Goal: Book appointment/travel/reservation

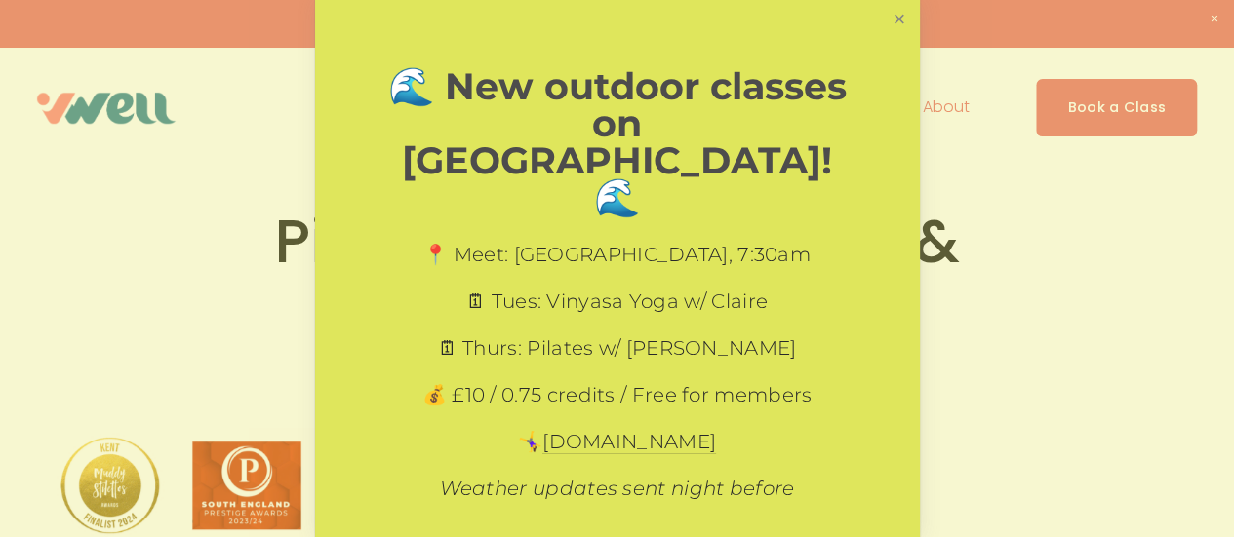
click at [889, 19] on link "Close" at bounding box center [899, 20] width 34 height 34
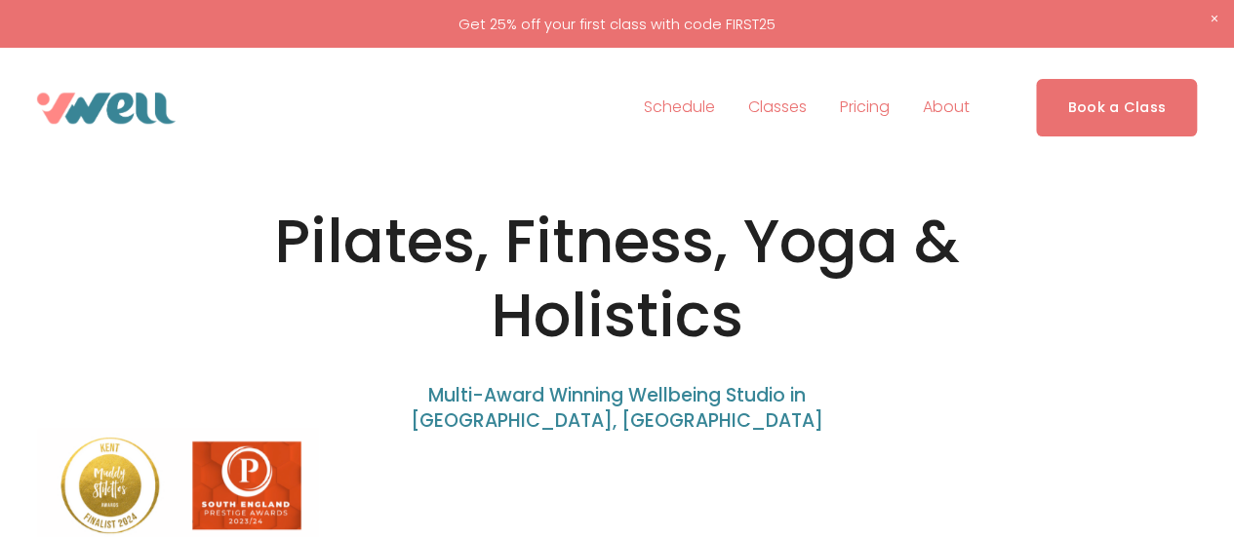
click at [776, 106] on span "Classes" at bounding box center [777, 108] width 59 height 28
click at [687, 114] on link "Schedule" at bounding box center [679, 108] width 71 height 31
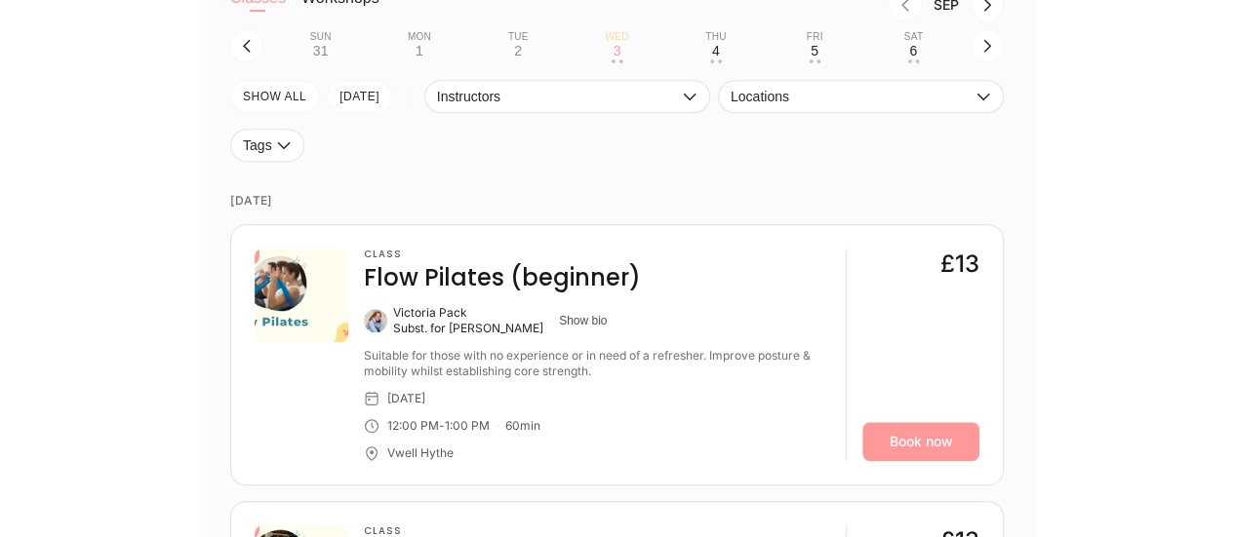
scroll to position [500, 0]
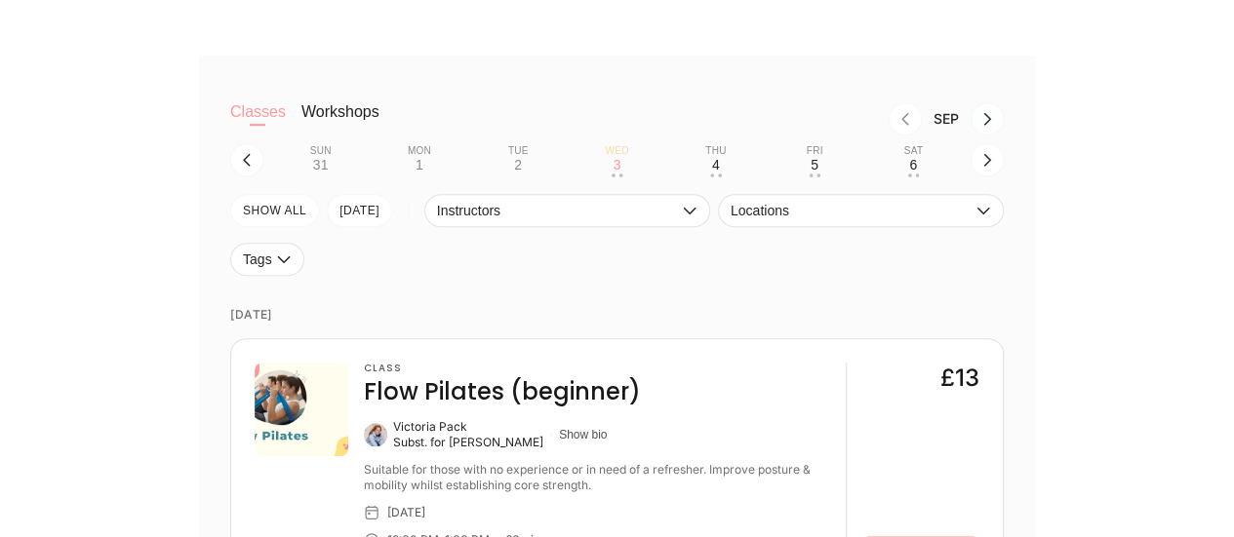
click at [984, 124] on icon "Next month, Oct" at bounding box center [987, 119] width 16 height 16
click at [903, 118] on icon "Previous month, Sep" at bounding box center [905, 119] width 16 height 16
click at [988, 165] on icon "button" at bounding box center [987, 160] width 8 height 13
click at [727, 167] on button "Thu 11 • •" at bounding box center [715, 159] width 83 height 37
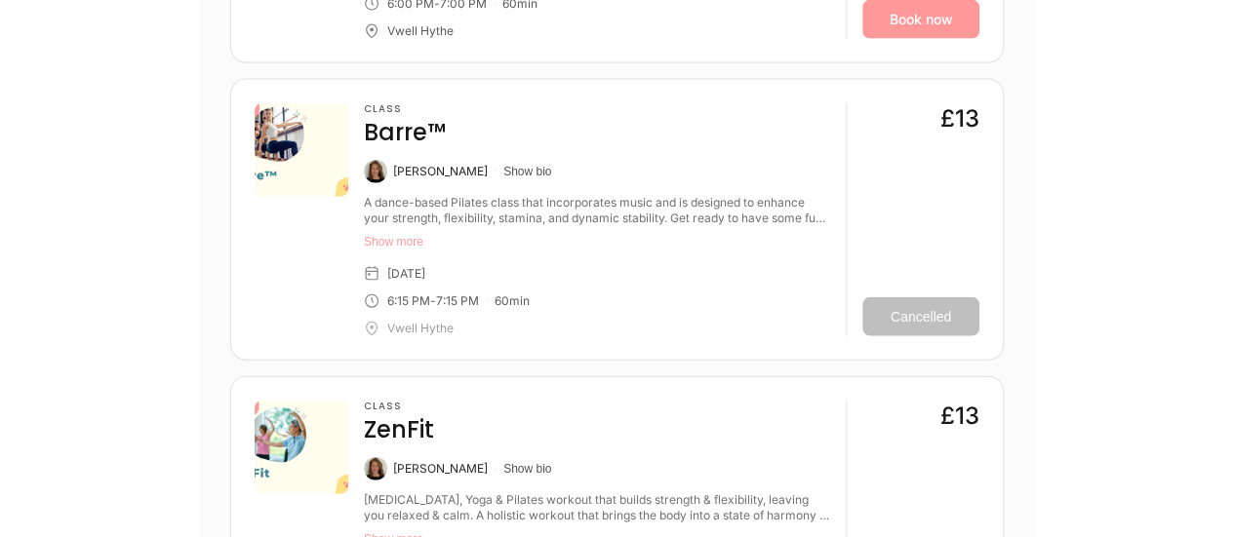
scroll to position [2200, 0]
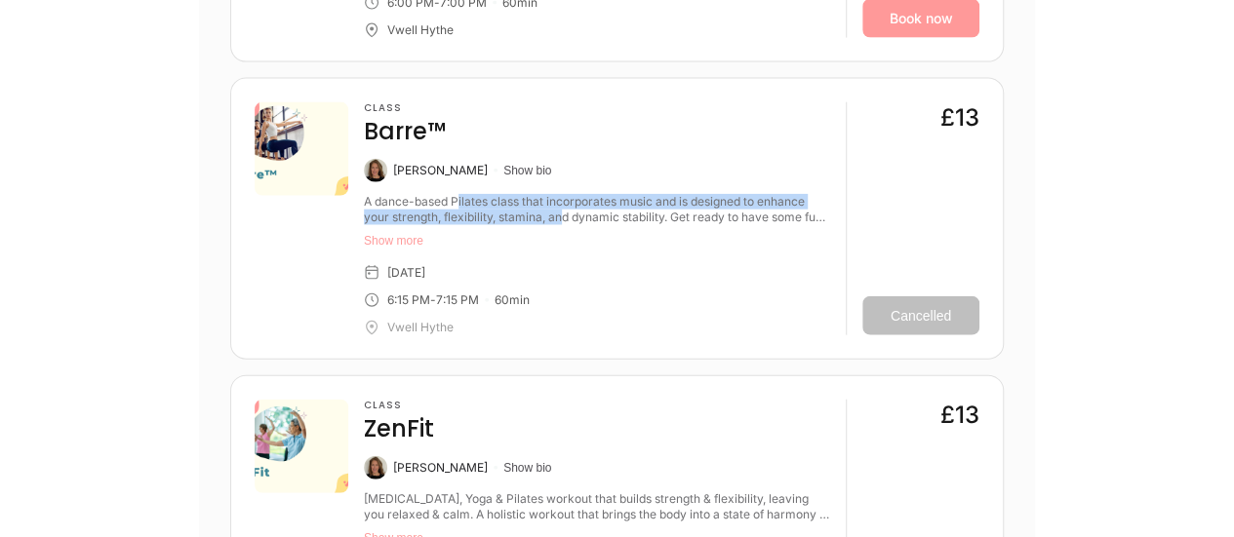
drag, startPoint x: 457, startPoint y: 202, endPoint x: 622, endPoint y: 229, distance: 167.1
click at [622, 229] on div "A dance-based Pilates class that incorporates music and is designed to enhance …" at bounding box center [597, 223] width 466 height 59
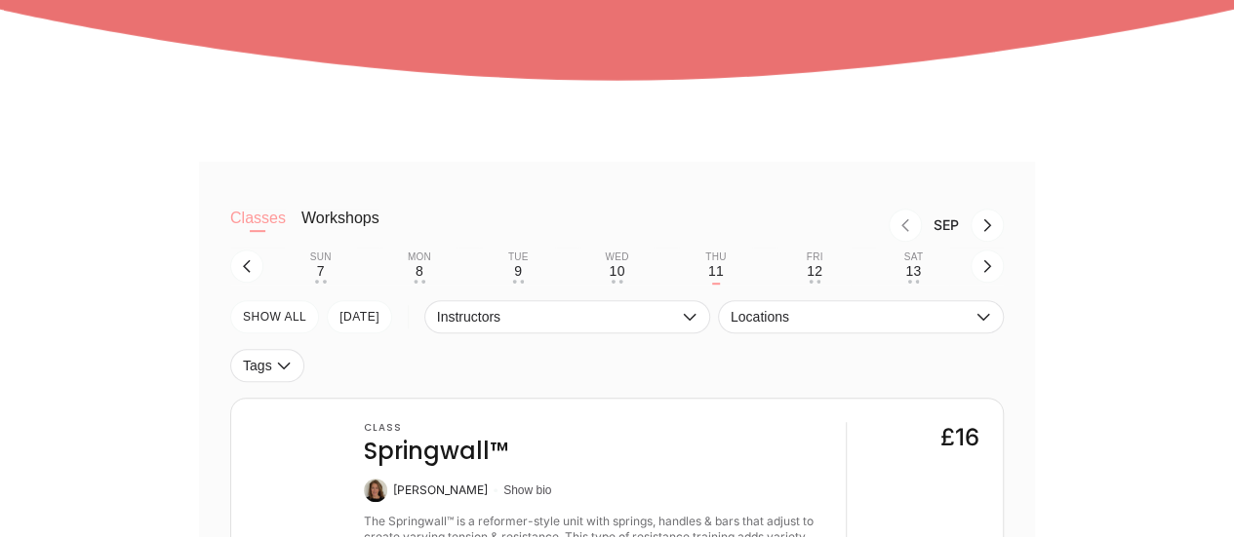
scroll to position [393, 0]
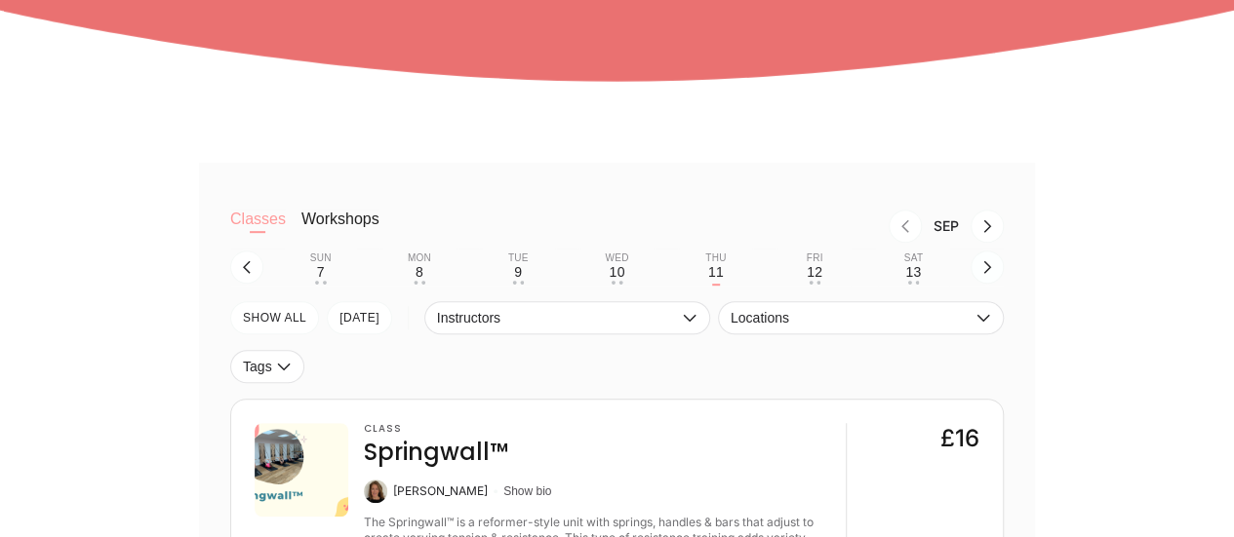
click at [992, 272] on icon "button" at bounding box center [987, 267] width 16 height 16
click at [710, 270] on div "18" at bounding box center [716, 272] width 16 height 16
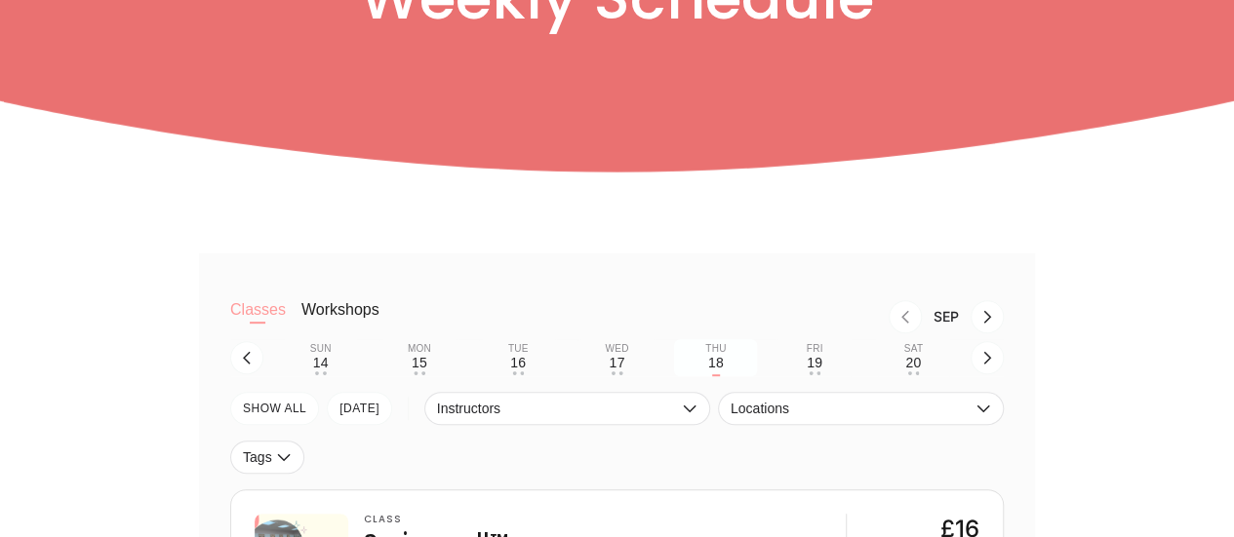
scroll to position [317, 0]
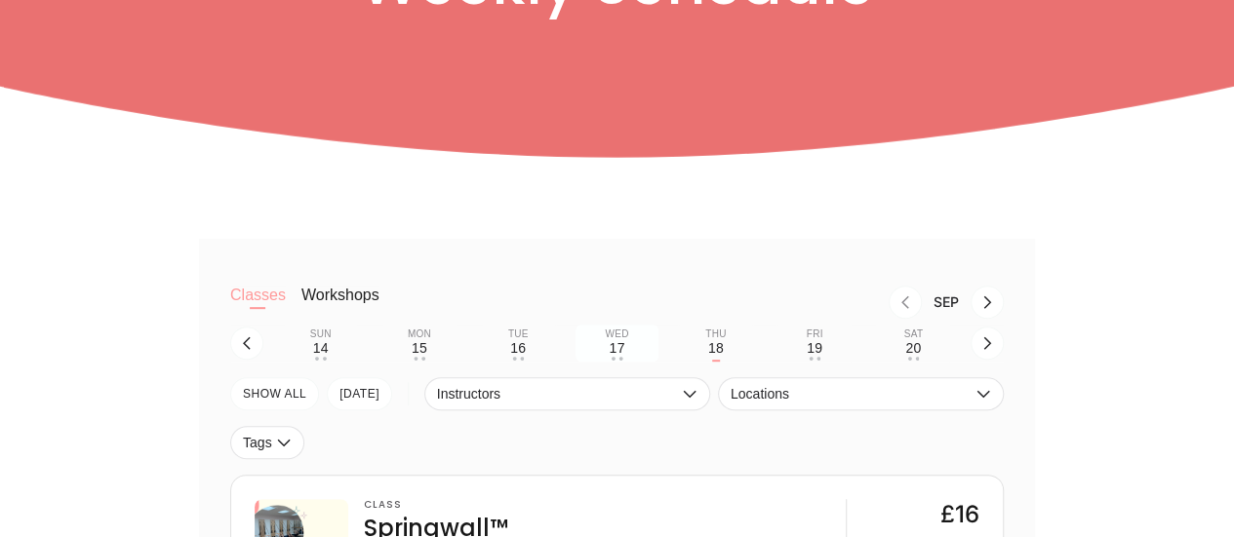
click at [628, 354] on button "Wed 17 • •" at bounding box center [616, 343] width 83 height 37
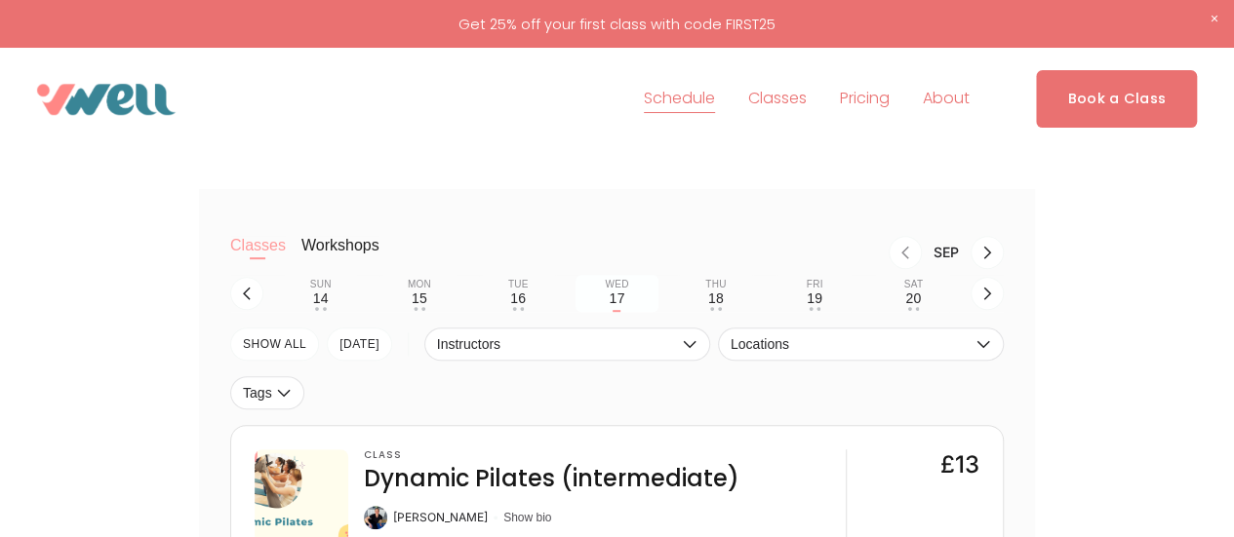
scroll to position [219, 0]
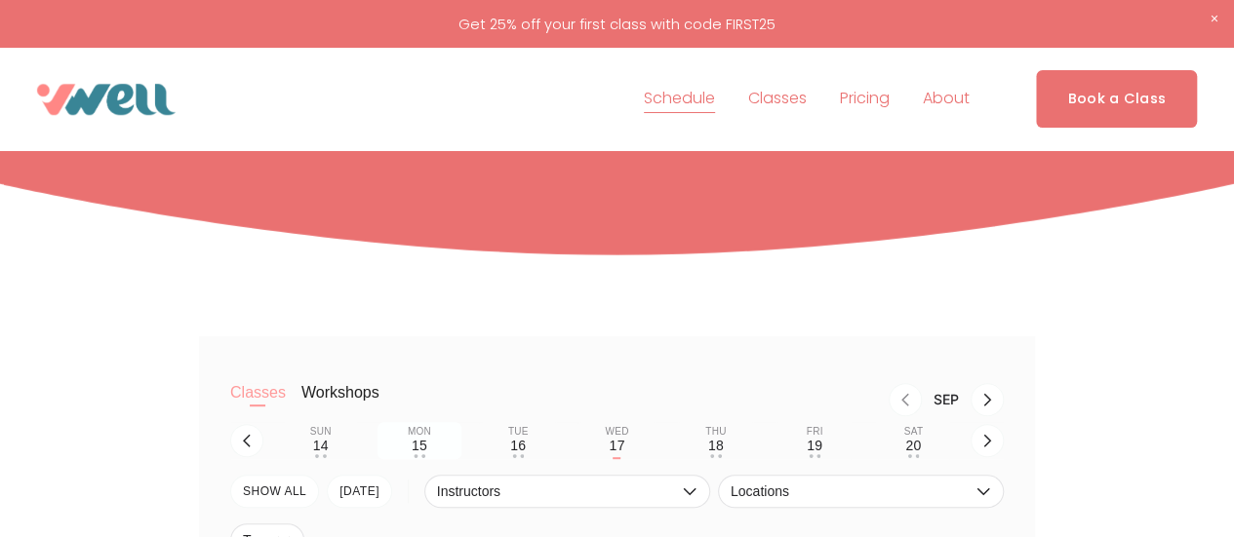
click at [416, 445] on div "15" at bounding box center [420, 446] width 16 height 16
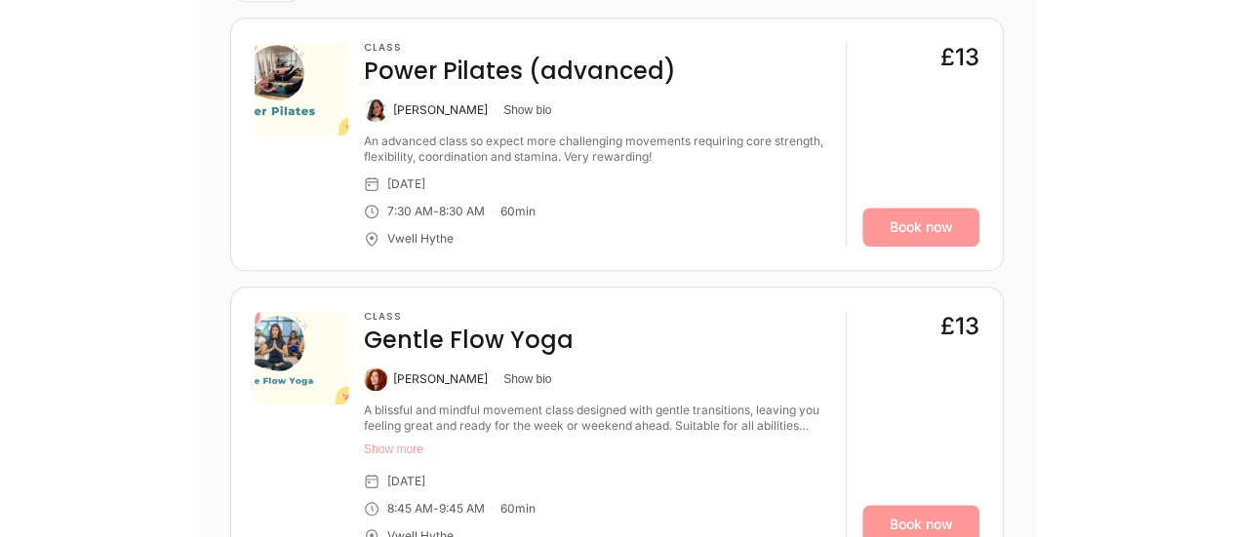
scroll to position [813, 0]
